Goal: Task Accomplishment & Management: Manage account settings

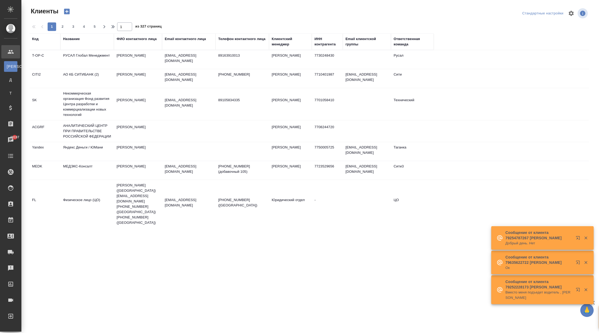
select select "RU"
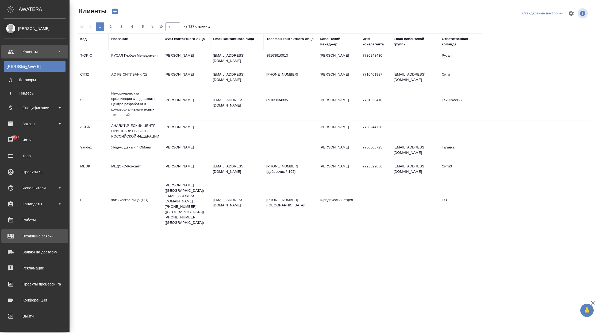
click at [39, 235] on div "Входящие заявки" at bounding box center [35, 236] width 62 height 8
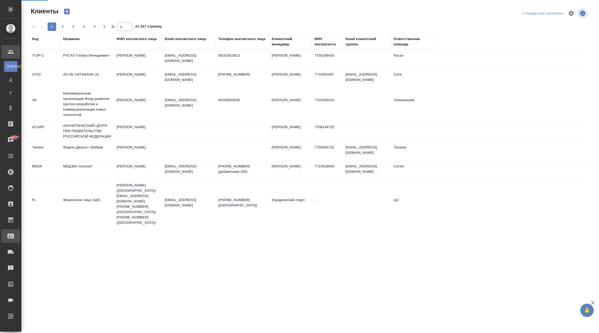
select select "RU"
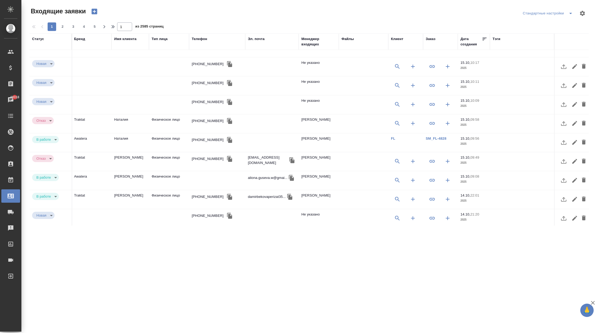
scroll to position [202, 0]
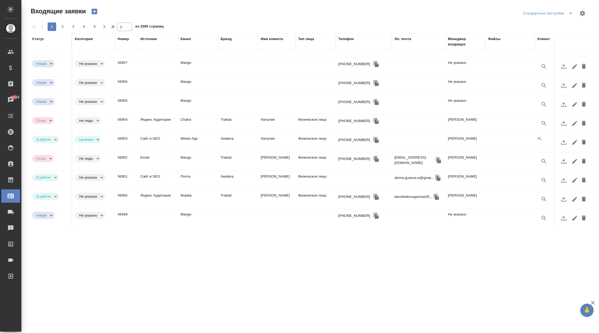
click at [313, 41] on div "Тип лица" at bounding box center [306, 38] width 16 height 5
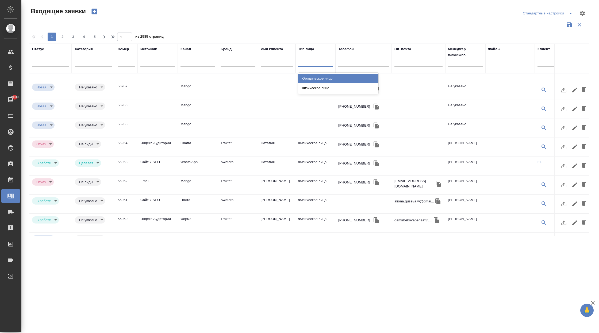
click at [306, 63] on div at bounding box center [315, 61] width 35 height 8
click at [314, 79] on div "Юридическое лицо" at bounding box center [338, 79] width 80 height 10
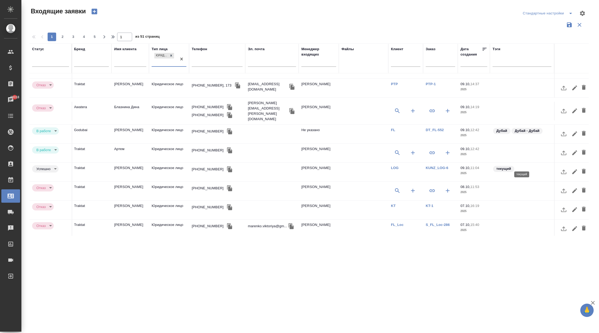
scroll to position [225, 0]
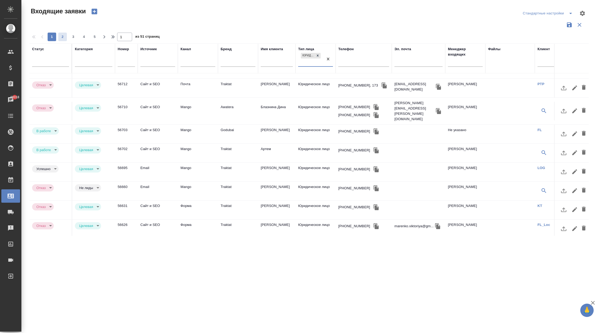
click at [63, 37] on span "2" at bounding box center [62, 36] width 9 height 5
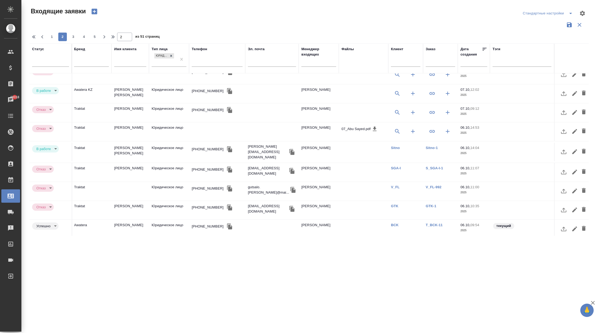
scroll to position [0, 147]
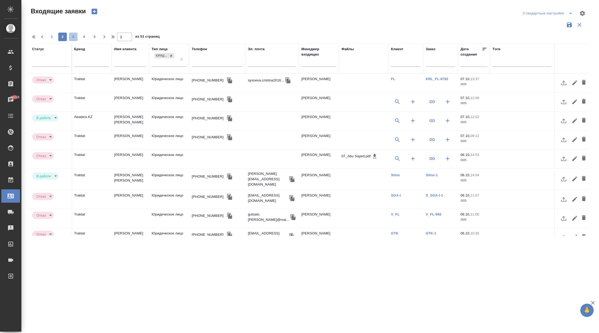
click at [76, 35] on span "3" at bounding box center [73, 36] width 9 height 5
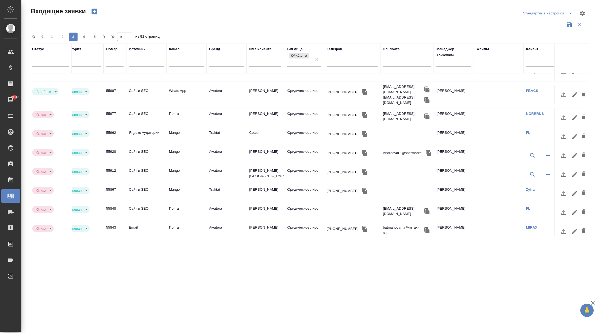
scroll to position [220, 0]
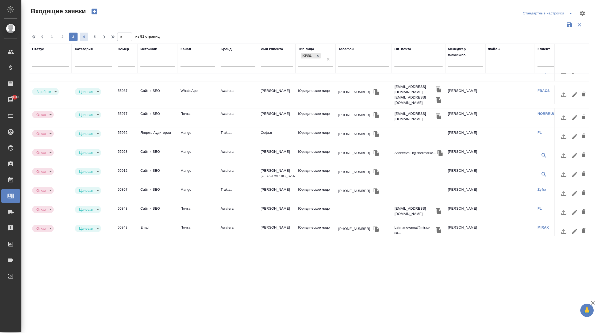
click at [83, 37] on span "4" at bounding box center [84, 36] width 9 height 5
type input "4"
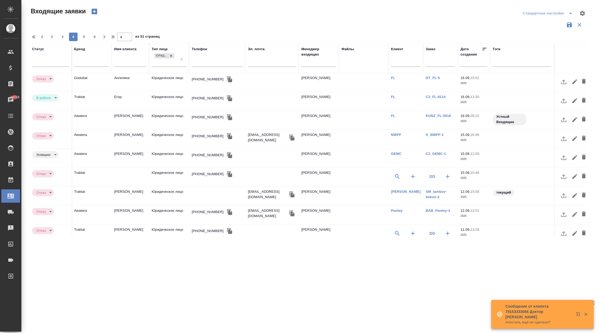
scroll to position [215, 147]
